Goal: Task Accomplishment & Management: Use online tool/utility

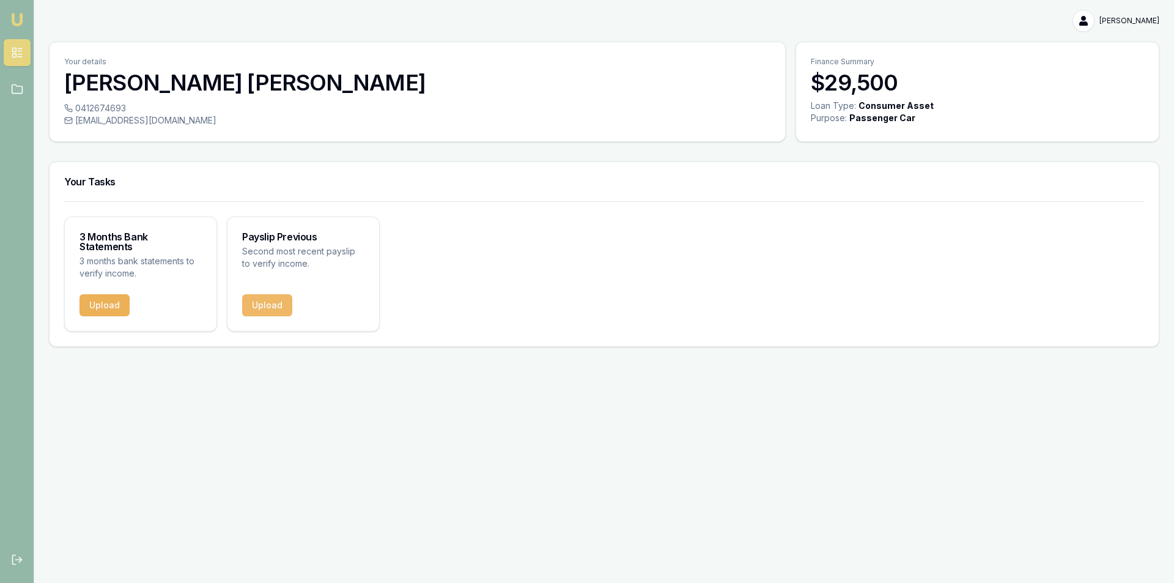
click at [272, 299] on button "Upload" at bounding box center [267, 305] width 50 height 22
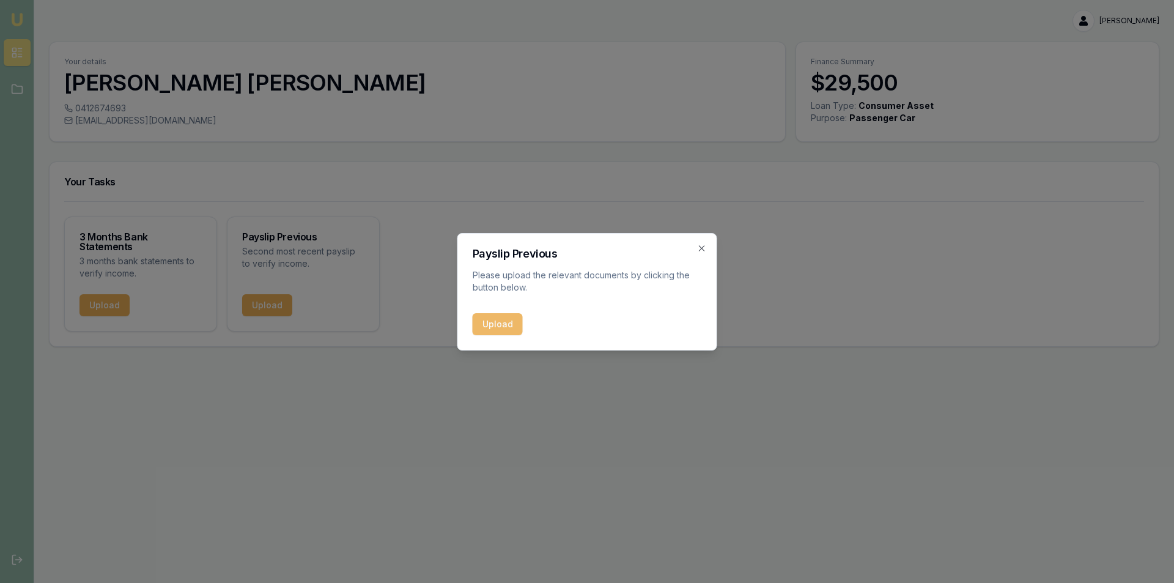
click at [505, 324] on button "Upload" at bounding box center [498, 324] width 50 height 22
click at [700, 248] on icon "button" at bounding box center [702, 248] width 10 height 10
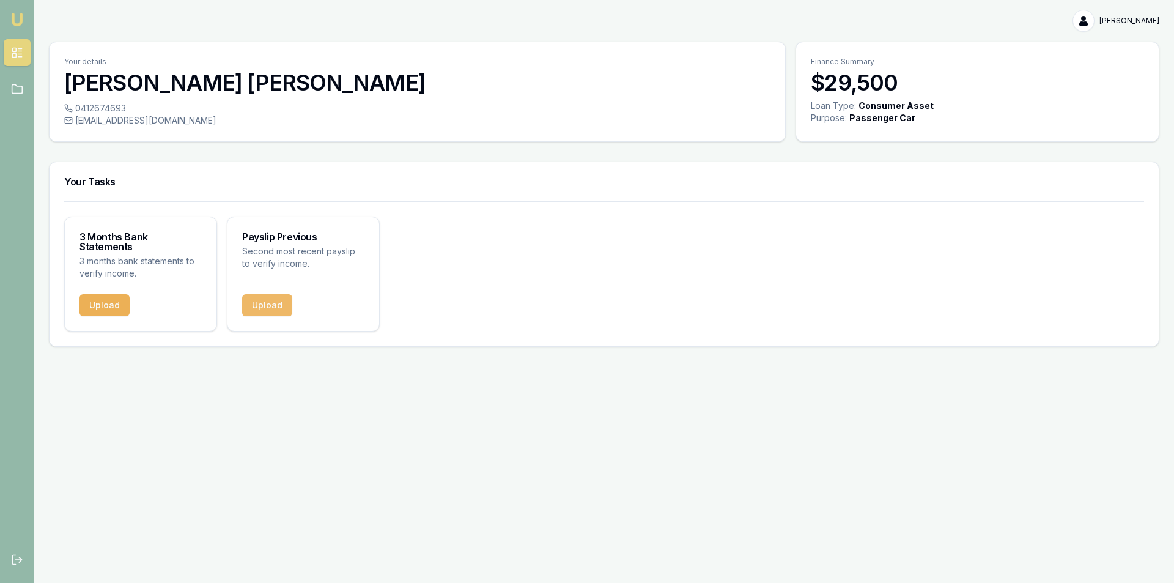
click at [282, 294] on button "Upload" at bounding box center [267, 305] width 50 height 22
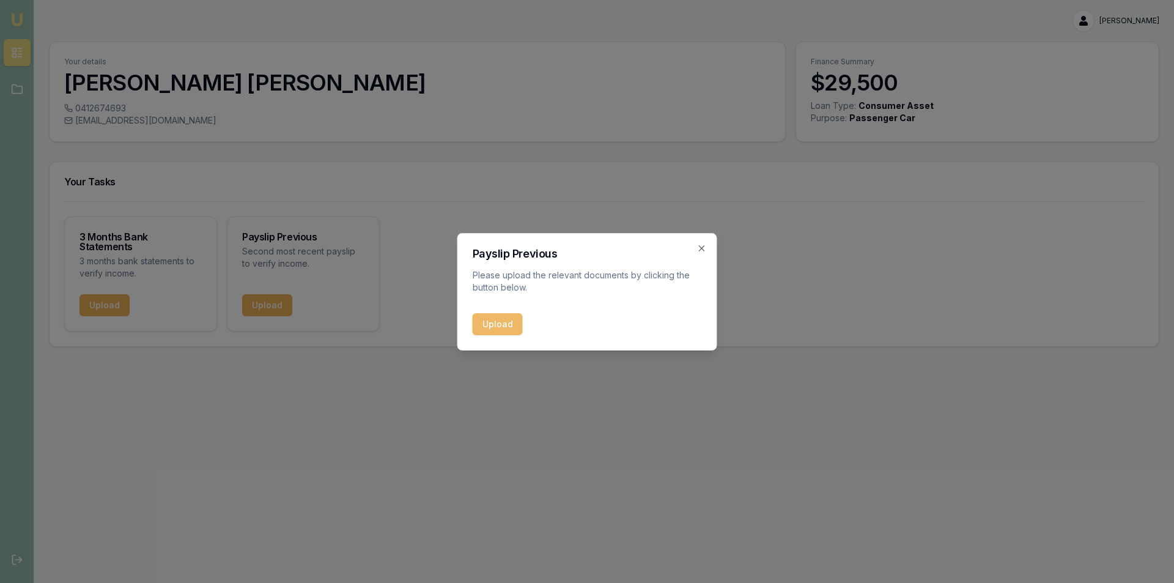
click at [497, 320] on button "Upload" at bounding box center [498, 324] width 50 height 22
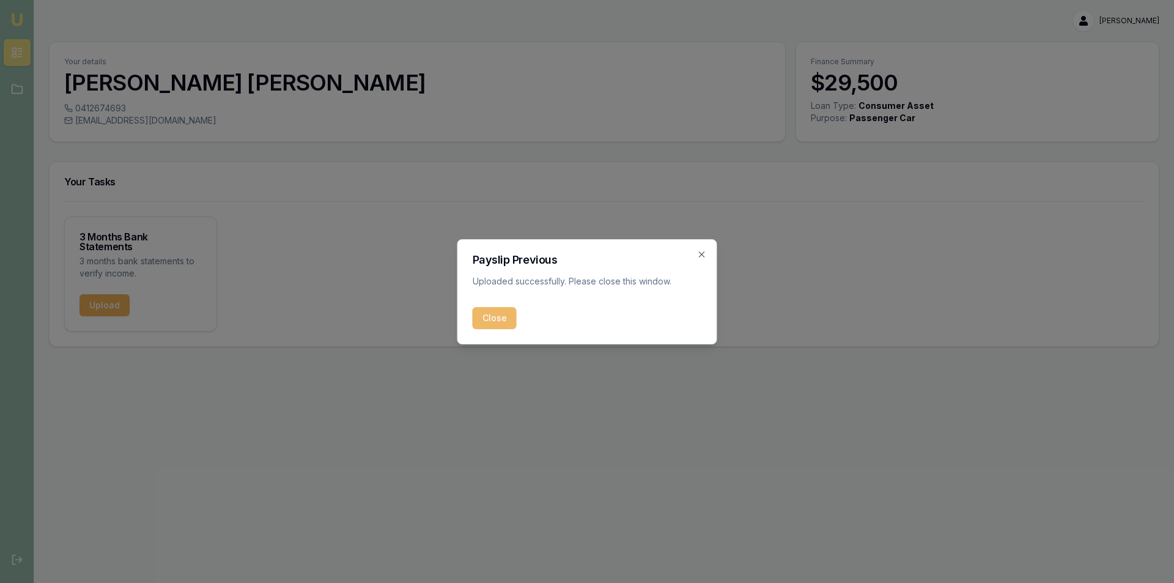
click at [501, 318] on button "Close" at bounding box center [495, 318] width 44 height 22
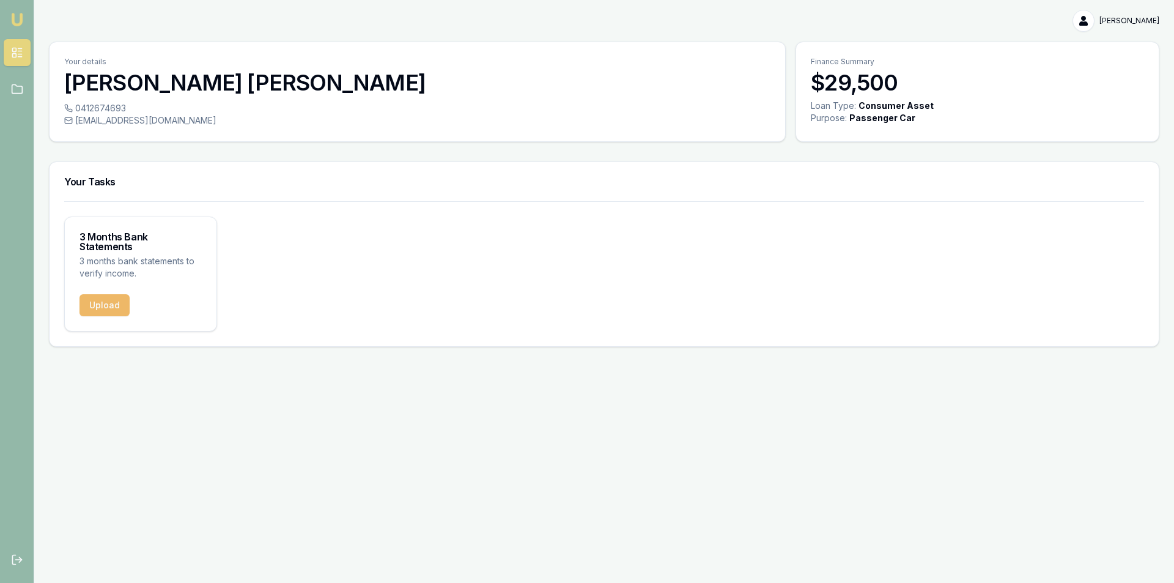
click at [111, 299] on button "Upload" at bounding box center [105, 305] width 50 height 22
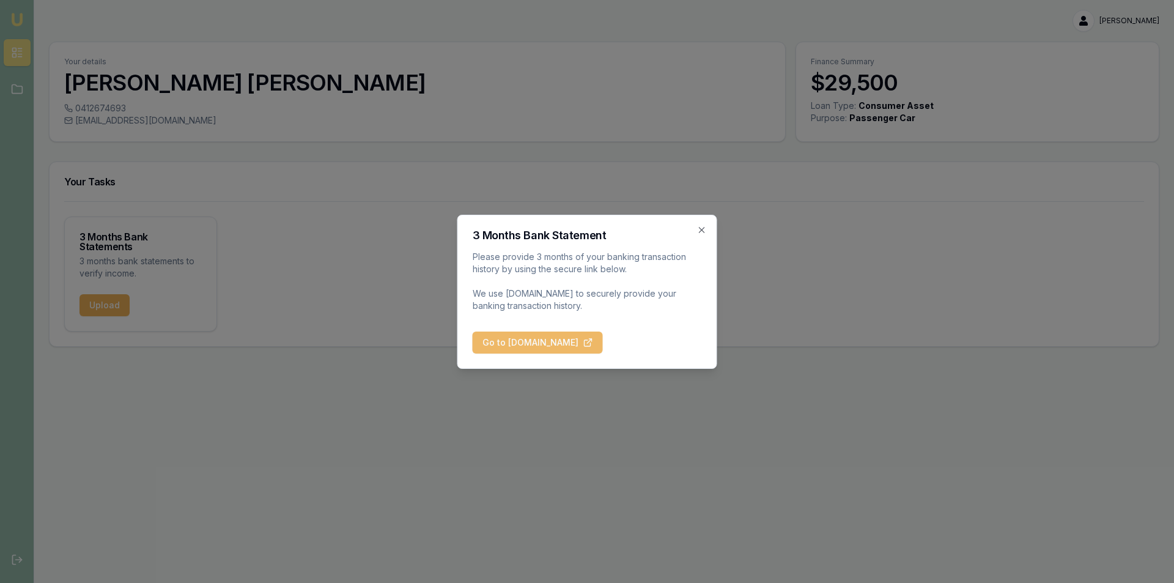
click at [593, 339] on button "Go to BankStatements.com.au" at bounding box center [538, 342] width 130 height 22
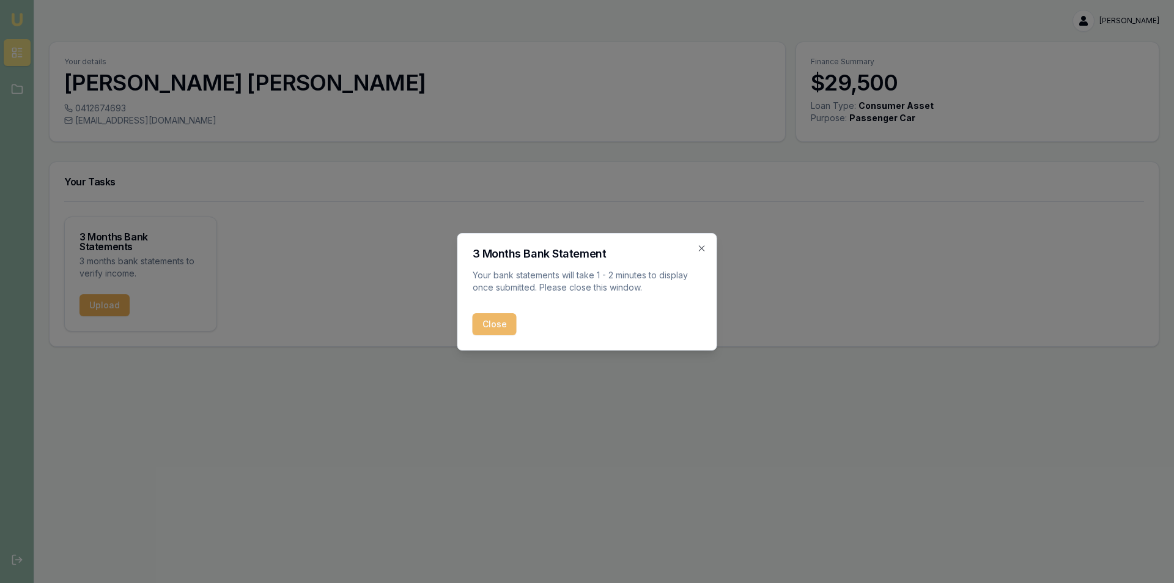
click at [502, 327] on button "Close" at bounding box center [495, 324] width 44 height 22
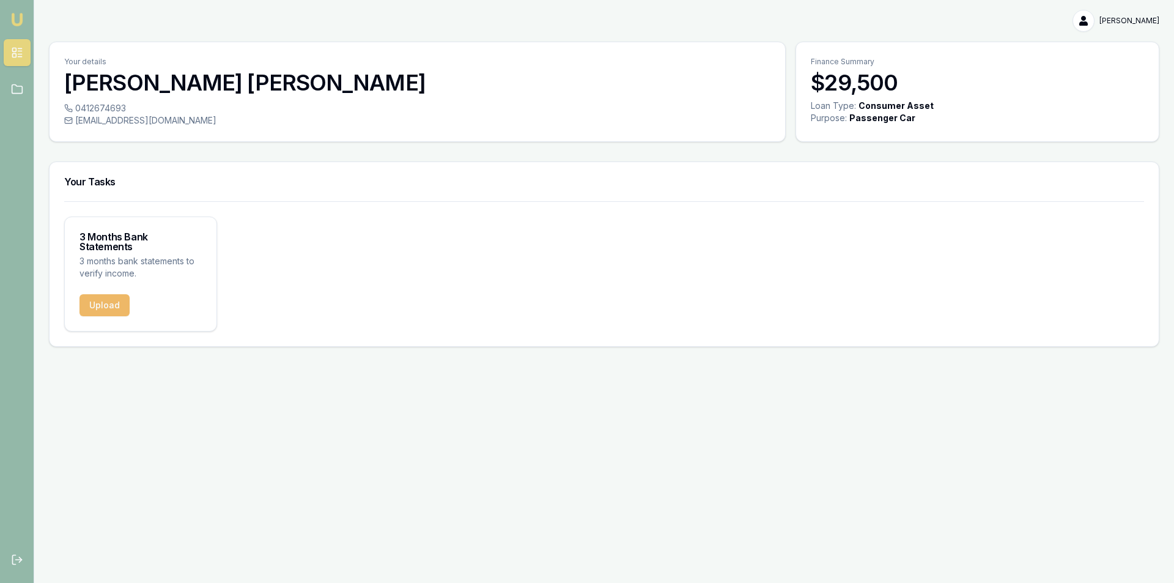
click at [115, 298] on button "Upload" at bounding box center [105, 305] width 50 height 22
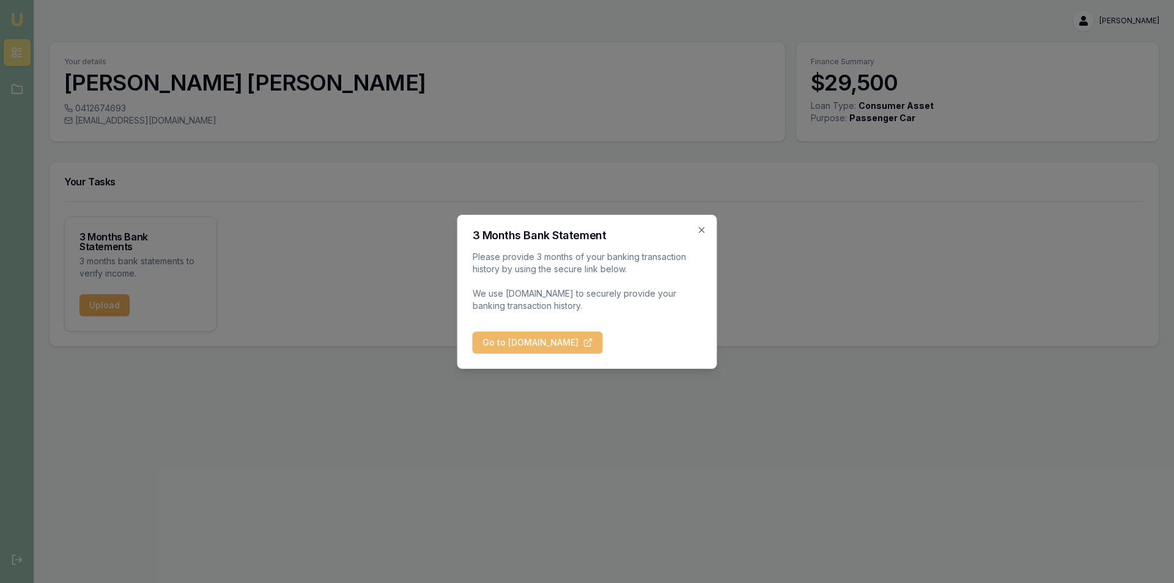
click at [522, 334] on button "Go to BankStatements.com.au" at bounding box center [538, 342] width 130 height 22
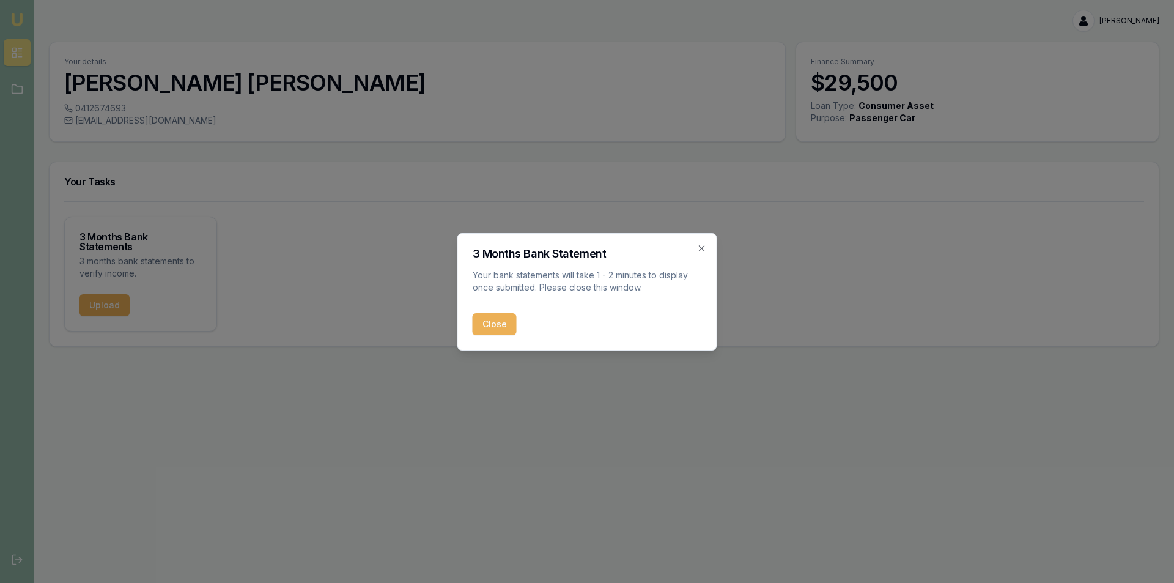
click at [494, 322] on button "Close" at bounding box center [495, 324] width 44 height 22
